Goal: Complete application form: Complete application form

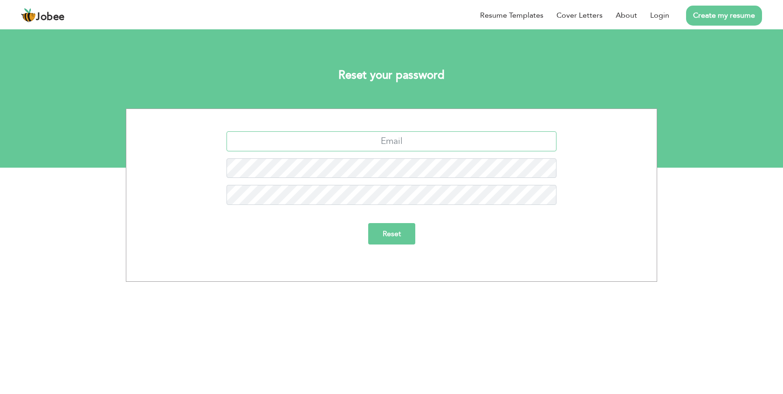
click at [385, 148] on input "text" at bounding box center [391, 141] width 330 height 20
type input "mug832@gmail.com"
click at [401, 241] on input "Reset" at bounding box center [391, 233] width 47 height 21
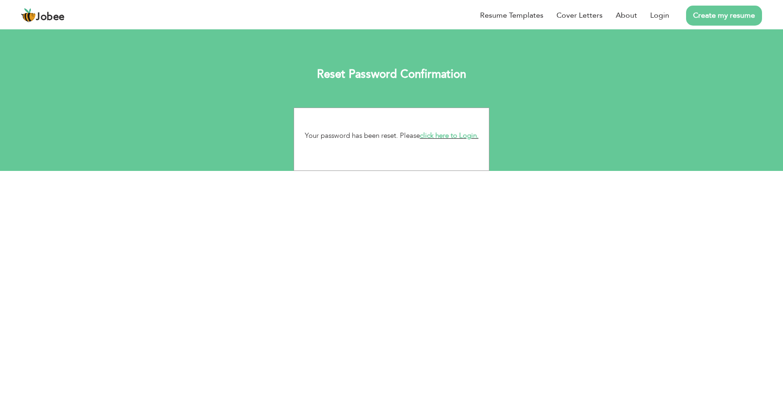
click at [463, 138] on link "click here to Login." at bounding box center [449, 135] width 59 height 9
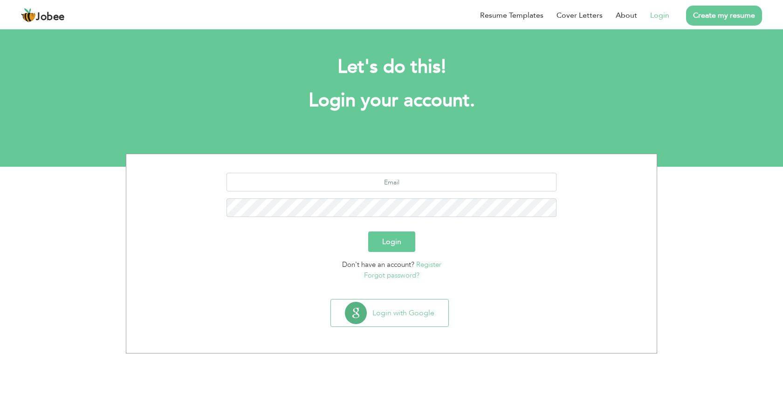
click at [373, 171] on section "Login Don't have an account? Register Forgot password?" at bounding box center [391, 224] width 516 height 141
click at [381, 183] on input "text" at bounding box center [391, 182] width 330 height 19
type input "[EMAIL_ADDRESS][DOMAIN_NAME]"
click at [389, 249] on button "Login" at bounding box center [391, 242] width 47 height 21
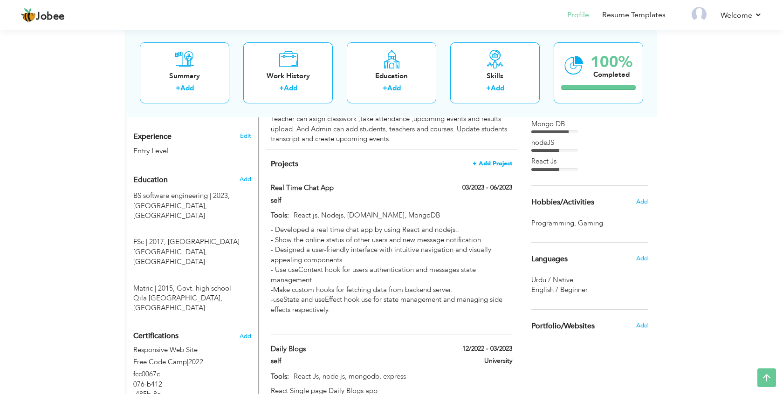
click at [484, 160] on span "+ Add Project" at bounding box center [493, 163] width 40 height 7
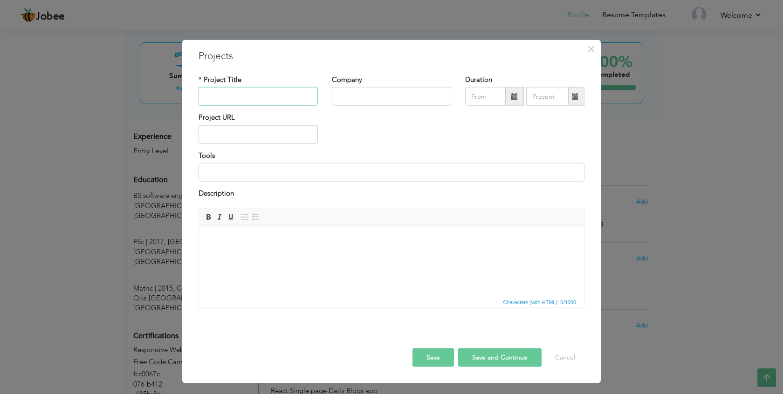
click at [272, 95] on input "text" at bounding box center [258, 96] width 119 height 19
type input "Co Paste"
click at [360, 90] on input "text" at bounding box center [391, 96] width 119 height 19
type input "Greelogix"
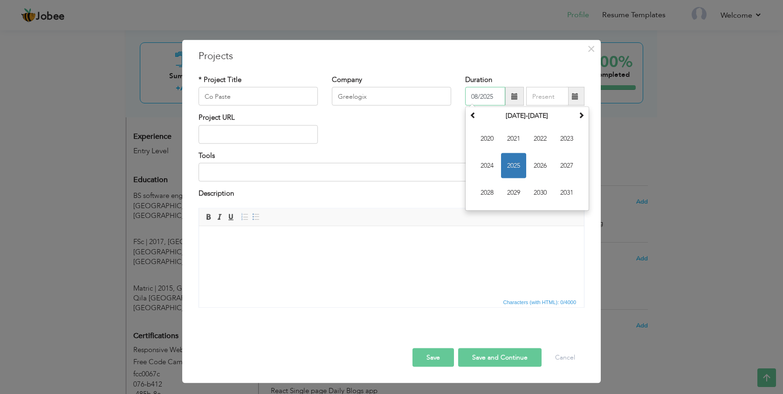
click at [473, 102] on input "08/2025" at bounding box center [485, 96] width 40 height 19
click at [482, 168] on span "2024" at bounding box center [486, 165] width 25 height 25
click at [489, 139] on span "Jan" at bounding box center [486, 138] width 25 height 25
type input "01/2024"
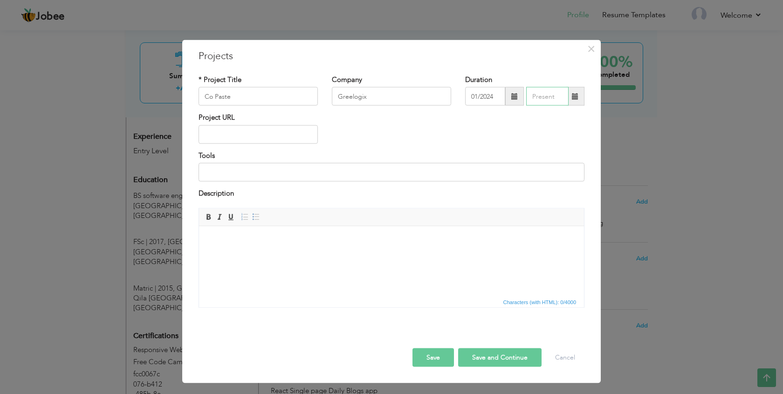
click at [548, 103] on input "text" at bounding box center [547, 96] width 42 height 19
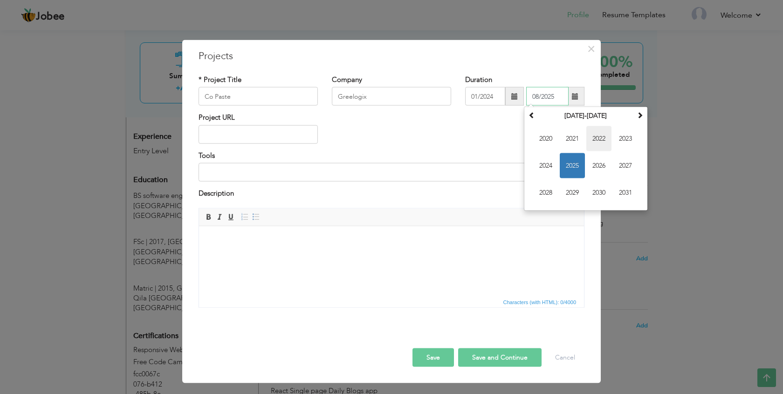
click at [597, 141] on span "2022" at bounding box center [598, 138] width 25 height 25
click at [591, 140] on span "Mar" at bounding box center [598, 138] width 25 height 25
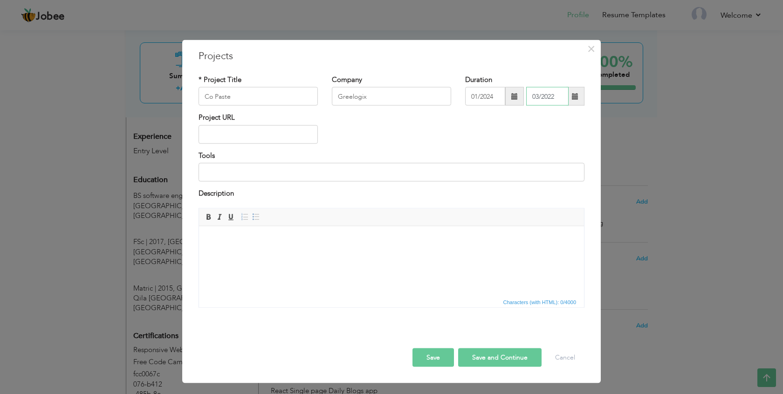
click at [557, 96] on input "03/2022" at bounding box center [547, 96] width 42 height 19
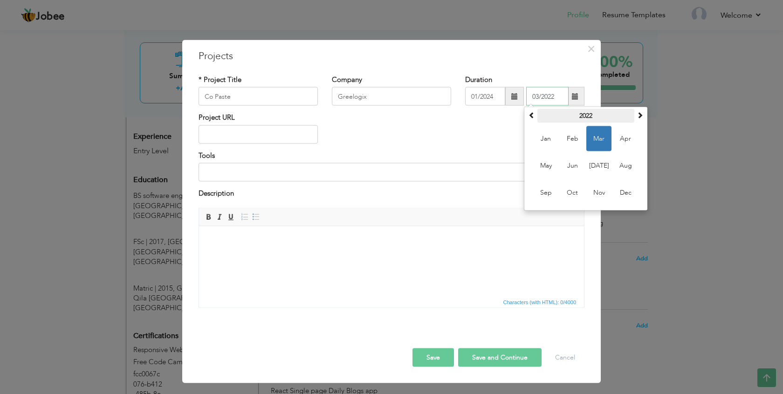
click at [586, 115] on th "2022" at bounding box center [585, 116] width 97 height 14
click at [623, 162] on span "2024" at bounding box center [625, 165] width 25 height 25
click at [622, 143] on span "Apr" at bounding box center [625, 138] width 25 height 25
type input "04/2024"
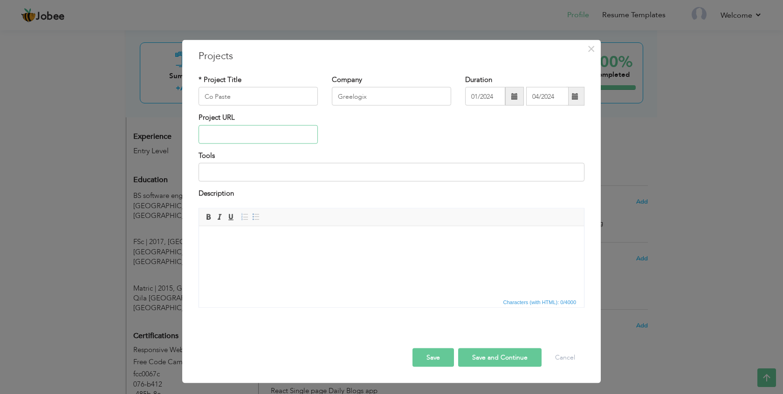
click at [285, 137] on input "text" at bounding box center [258, 134] width 119 height 19
click at [258, 175] on input at bounding box center [392, 172] width 386 height 19
click at [258, 135] on input "text" at bounding box center [258, 134] width 119 height 19
click at [260, 155] on div "Tools" at bounding box center [392, 166] width 386 height 31
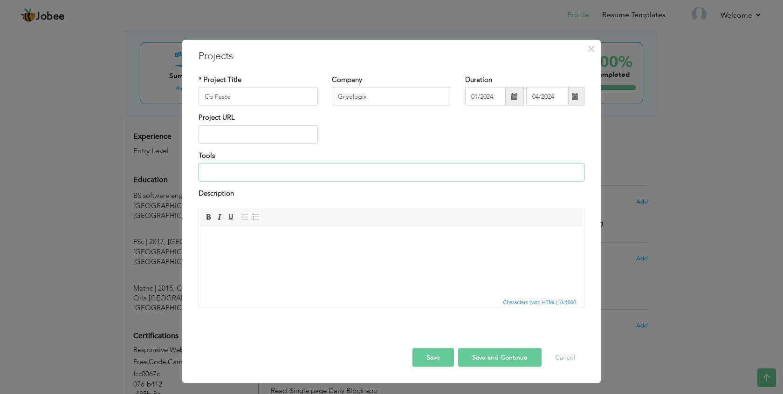
click at [246, 171] on input at bounding box center [392, 172] width 386 height 19
type input "React Native"
click at [508, 355] on button "Save and Continue" at bounding box center [499, 357] width 83 height 19
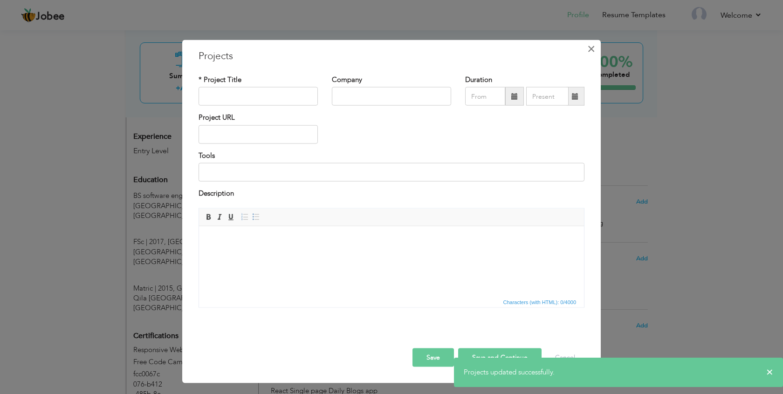
click at [587, 48] on span "×" at bounding box center [591, 49] width 8 height 17
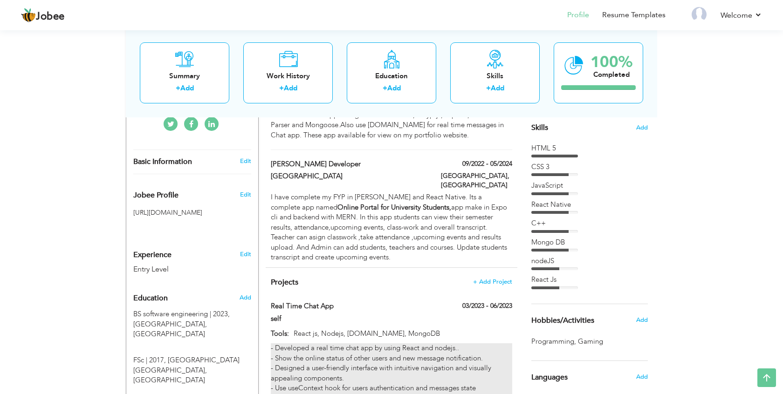
scroll to position [235, 0]
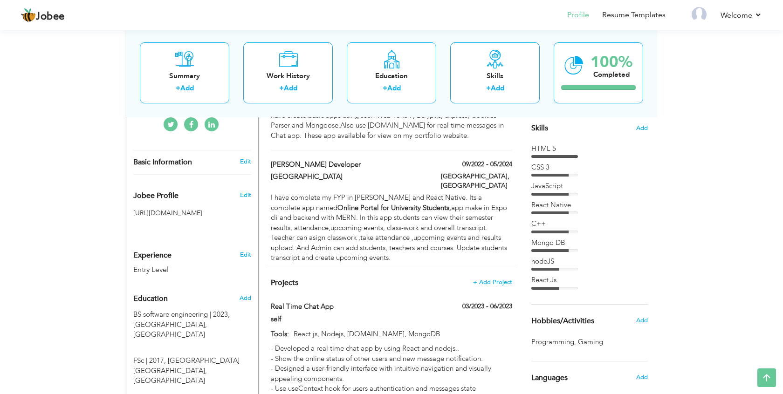
click at [283, 278] on span "Projects" at bounding box center [284, 283] width 27 height 10
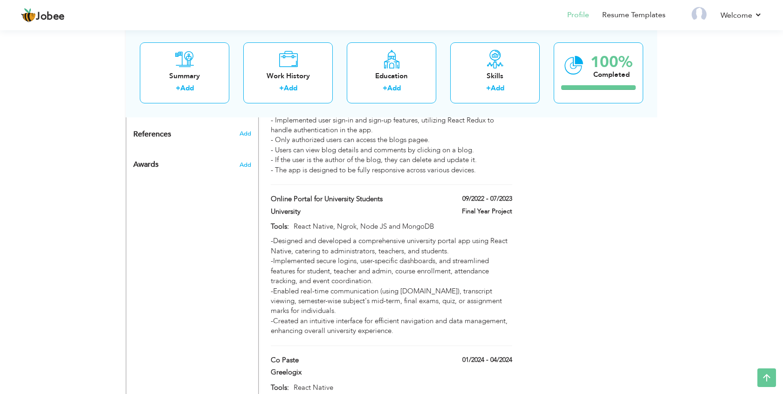
scroll to position [692, 0]
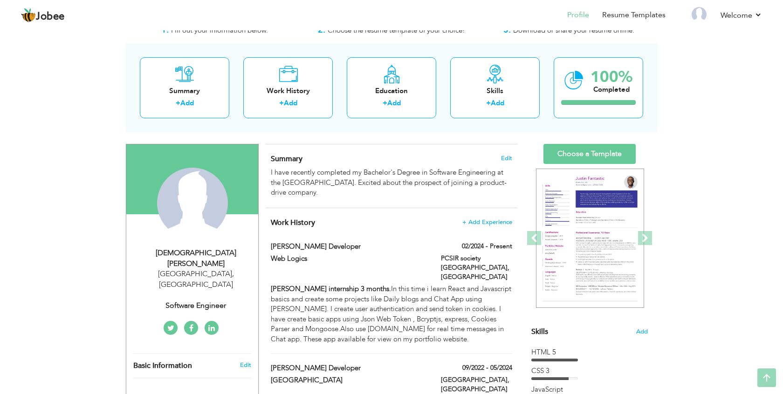
scroll to position [0, 0]
